Goal: Task Accomplishment & Management: Complete application form

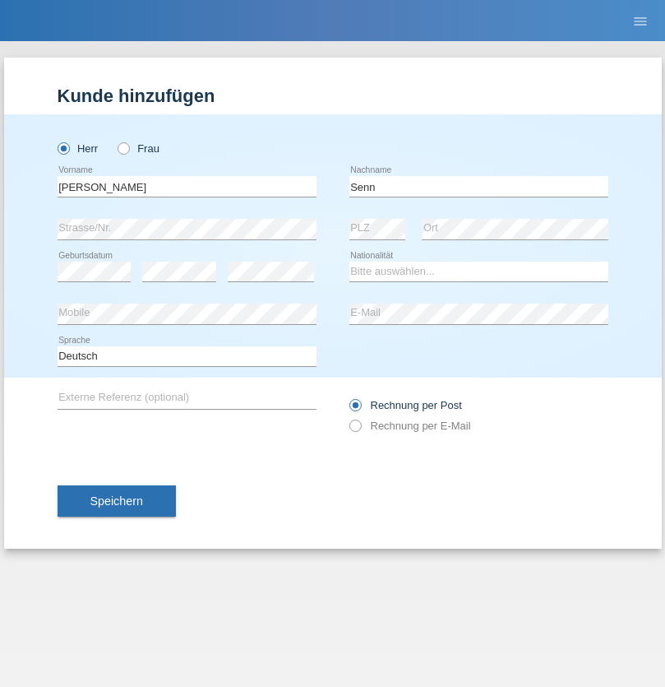
type input "Senn"
select select "CH"
select select "en"
radio input "true"
click at [187, 186] on input "text" at bounding box center [187, 186] width 259 height 21
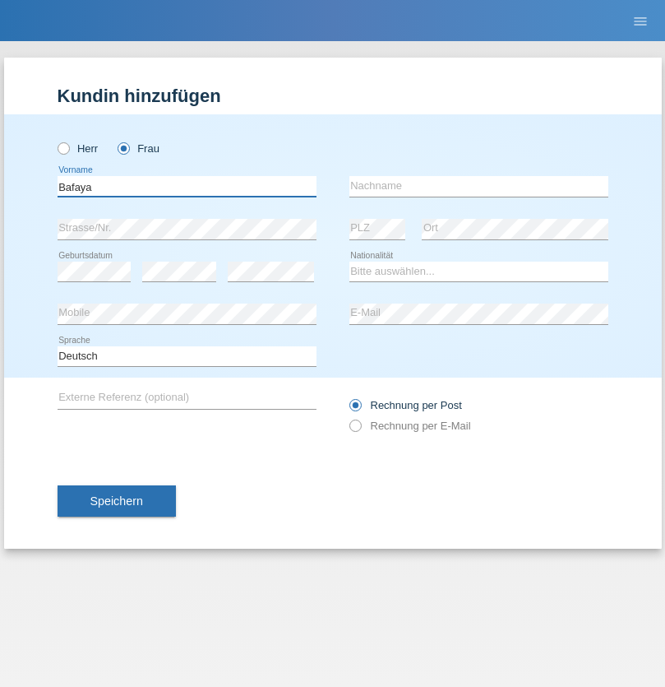
type input "Bafaya"
click at [479, 186] on input "text" at bounding box center [479, 186] width 259 height 21
type input "Ingange"
select select "CH"
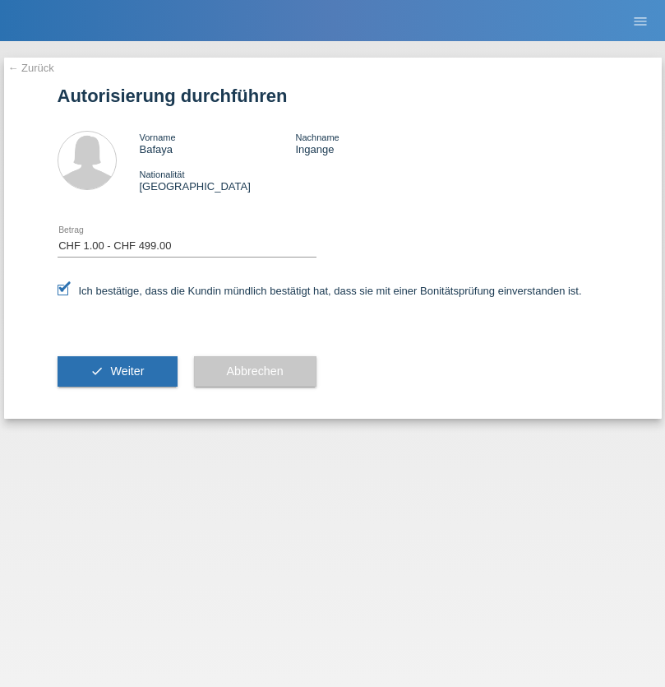
select select "1"
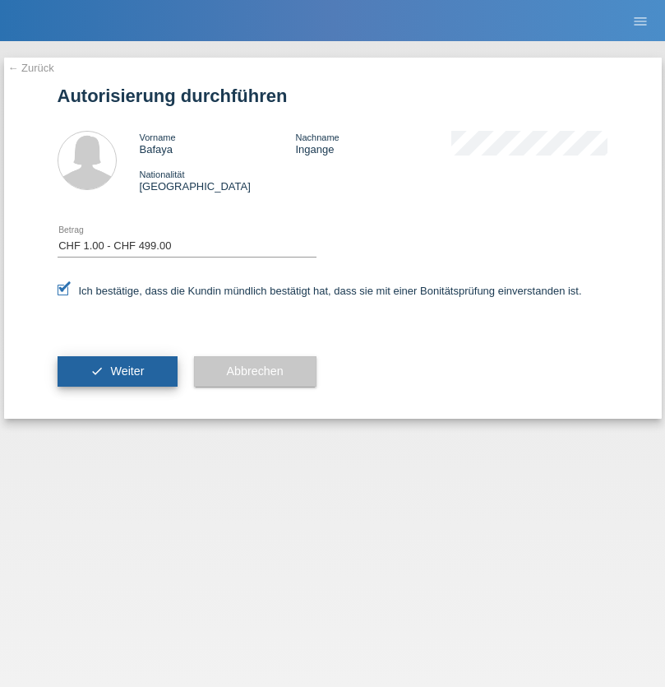
click at [117, 371] on span "Weiter" at bounding box center [127, 370] width 34 height 13
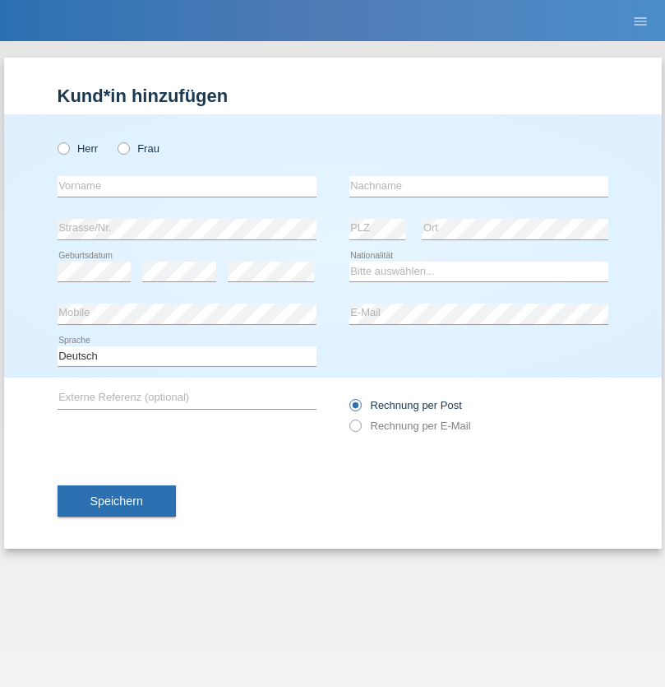
radio input "true"
click at [187, 186] on input "text" at bounding box center [187, 186] width 259 height 21
type input "Alfred"
click at [479, 186] on input "text" at bounding box center [479, 186] width 259 height 21
type input "Lleshaj"
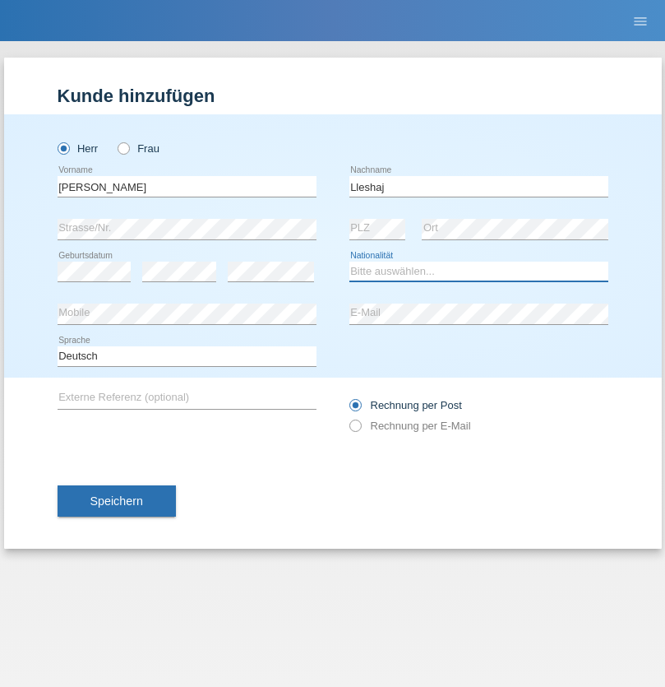
select select "XK"
select select "C"
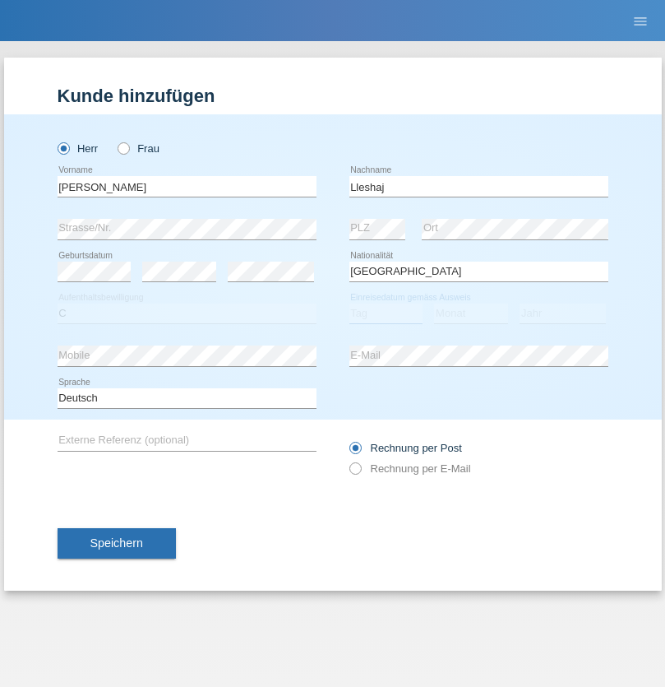
select select "20"
select select "02"
select select "2014"
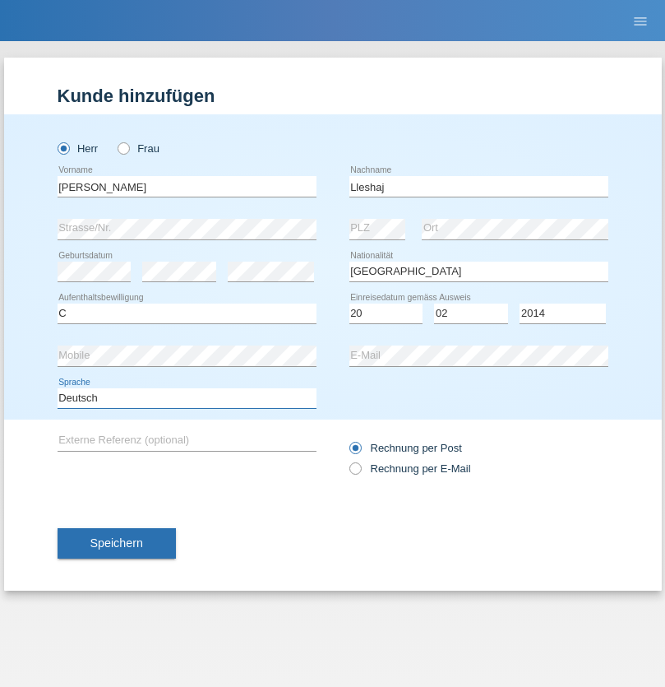
select select "en"
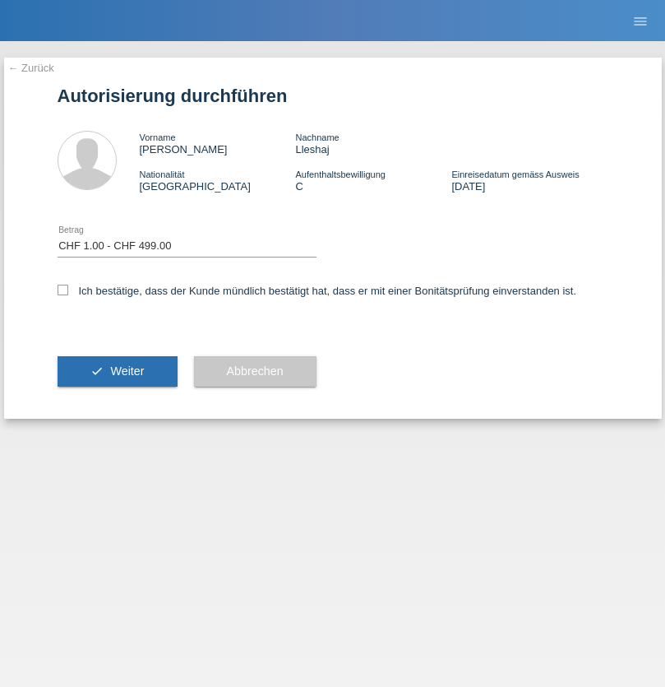
select select "1"
checkbox input "true"
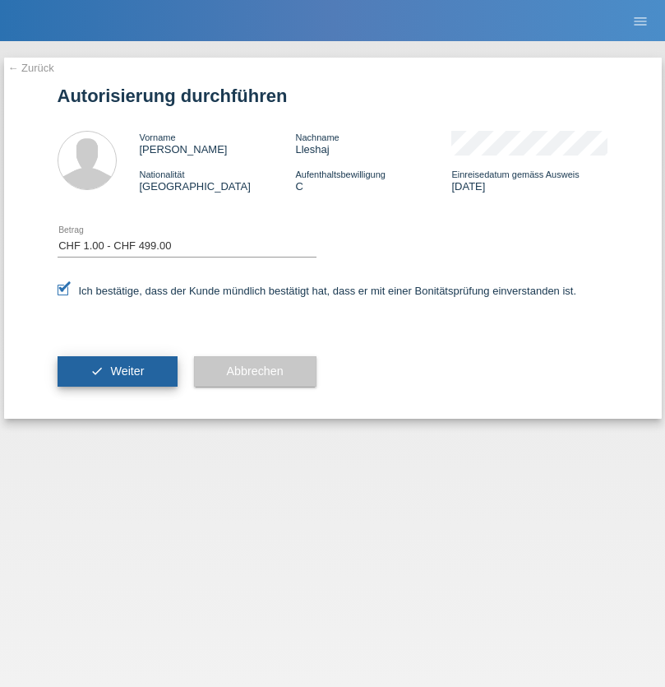
click at [117, 371] on span "Weiter" at bounding box center [127, 370] width 34 height 13
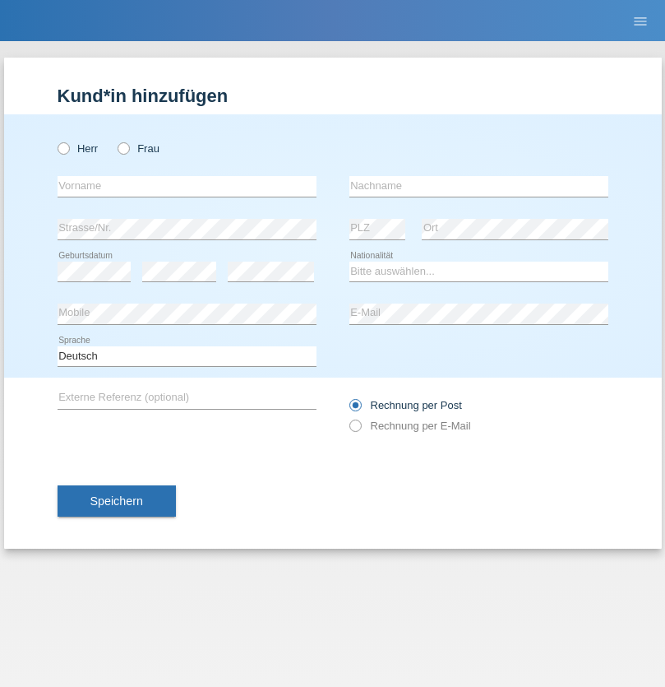
radio input "true"
click at [187, 186] on input "text" at bounding box center [187, 186] width 259 height 21
type input "[PERSON_NAME]"
click at [479, 186] on input "text" at bounding box center [479, 186] width 259 height 21
type input "Nemani"
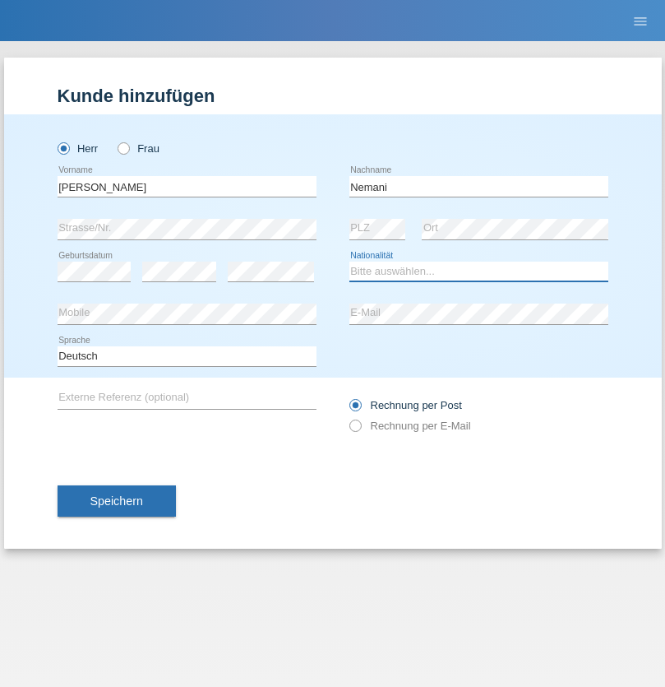
select select "AF"
select select "C"
select select "02"
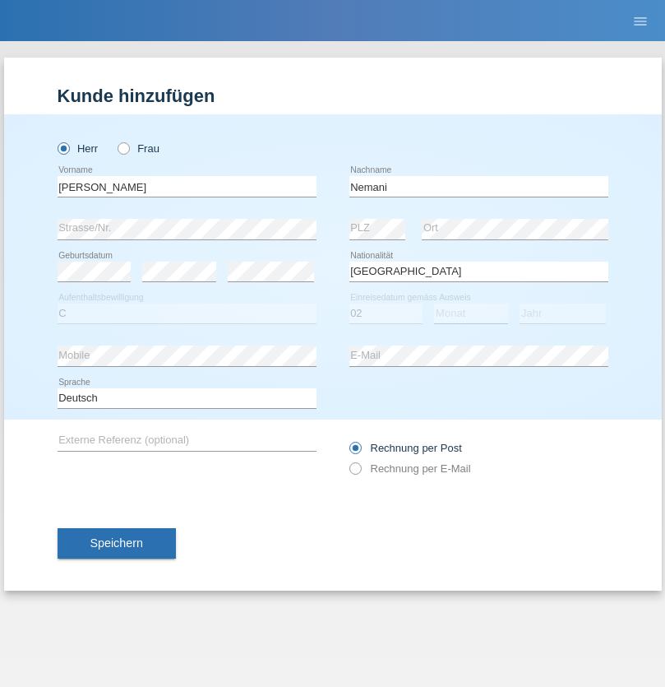
select select "01"
select select "2021"
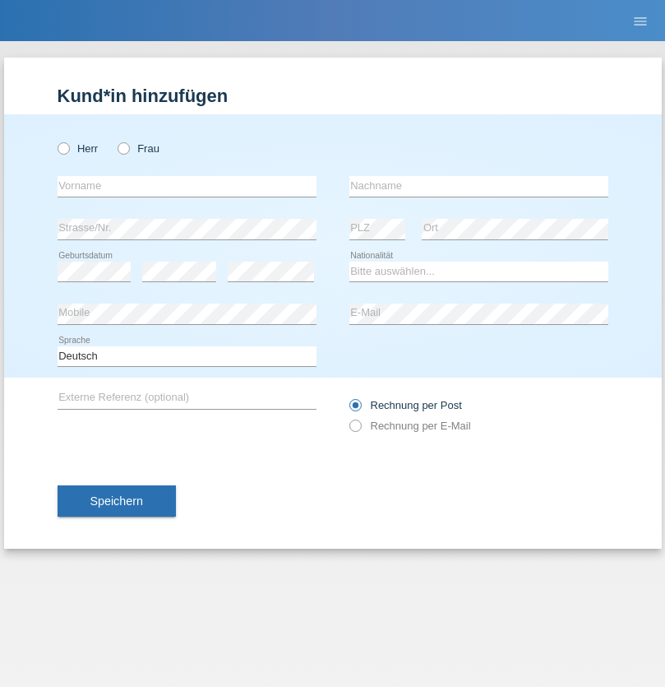
radio input "true"
click at [187, 186] on input "text" at bounding box center [187, 186] width 259 height 21
type input "Camille"
click at [479, 186] on input "text" at bounding box center [479, 186] width 259 height 21
type input "Jacquet"
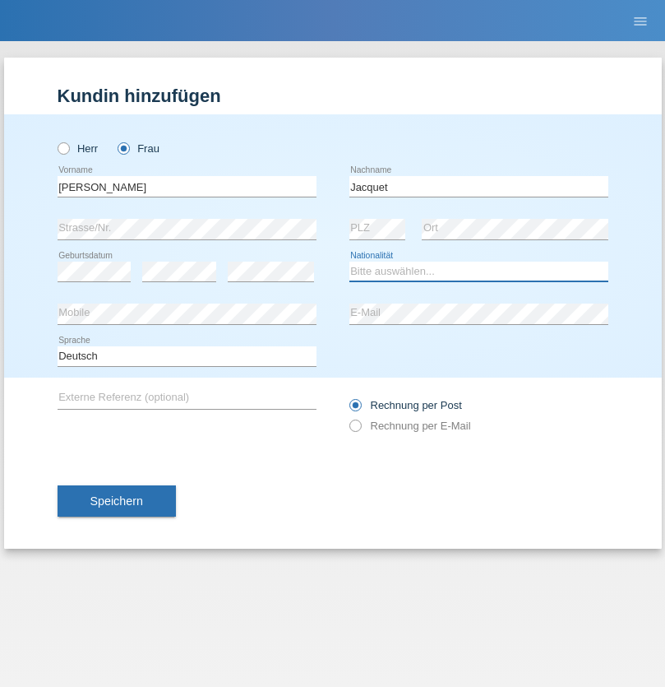
select select "CH"
radio input "true"
select select "DE"
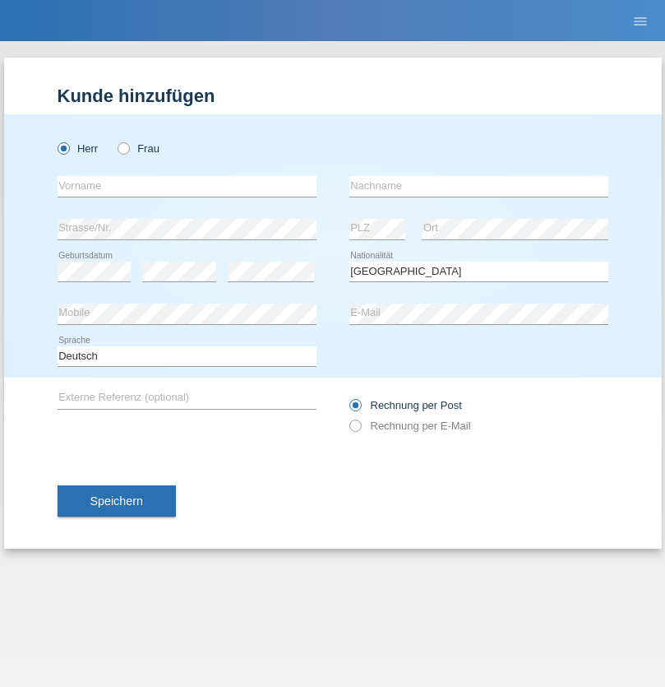
select select "C"
select select "07"
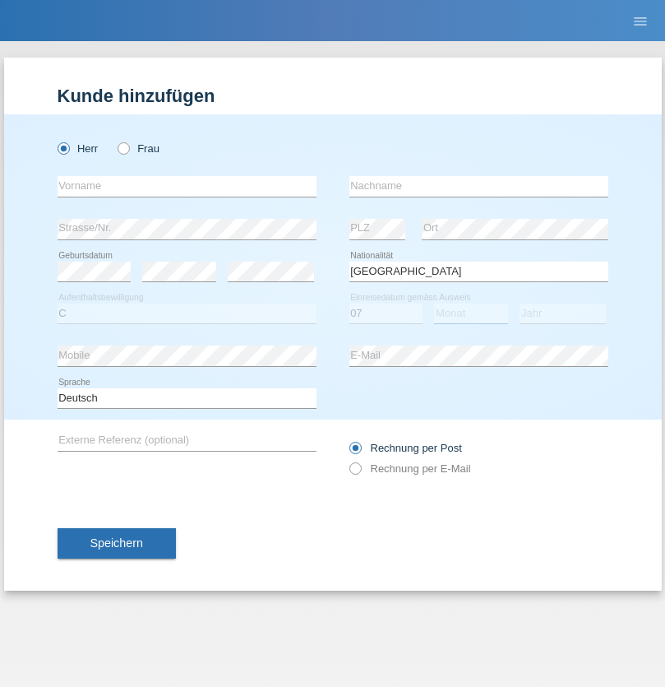
select select "11"
select select "1972"
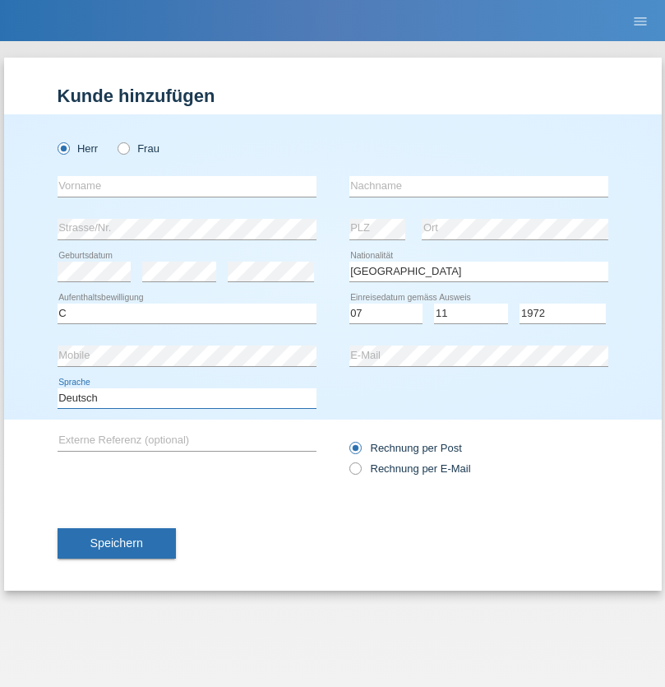
select select "en"
